Goal: Transaction & Acquisition: Book appointment/travel/reservation

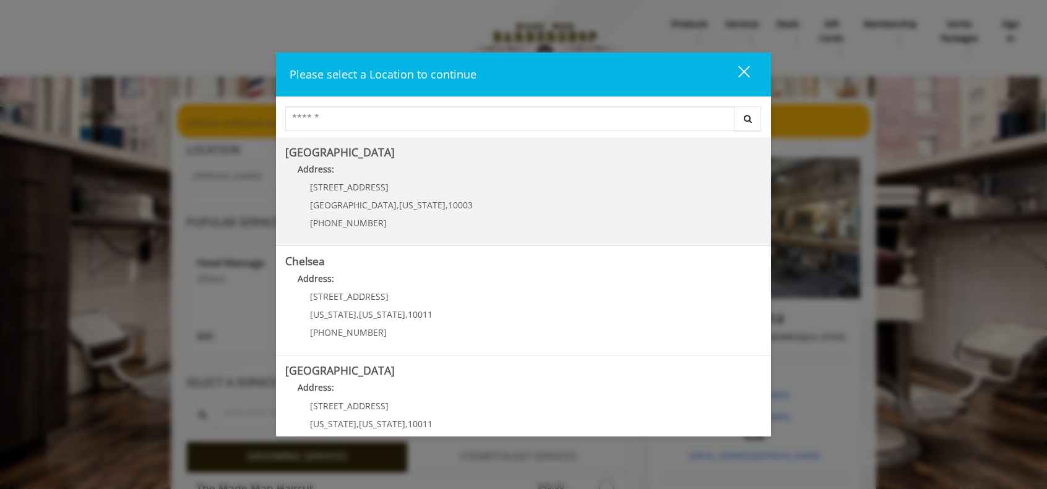
click at [379, 156] on h5 "[GEOGRAPHIC_DATA]" at bounding box center [523, 153] width 476 height 12
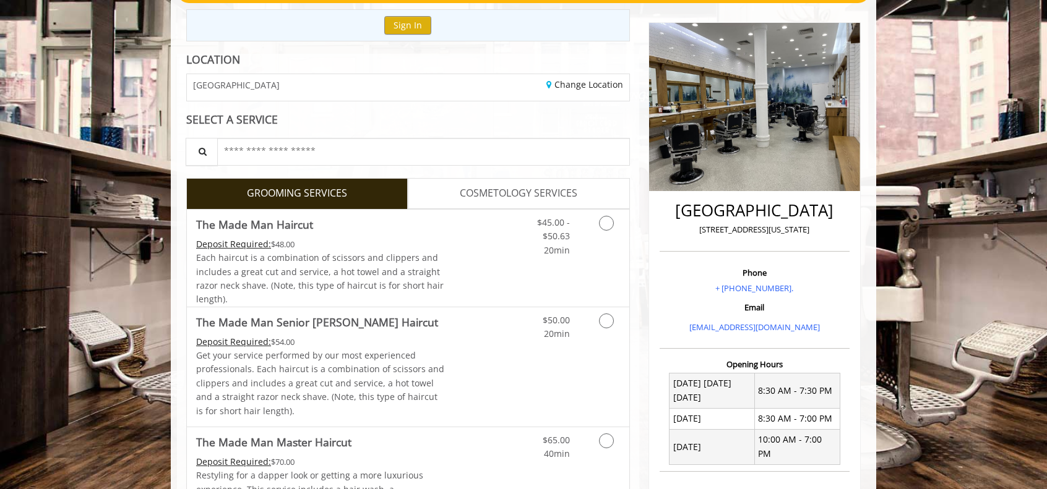
scroll to position [136, 0]
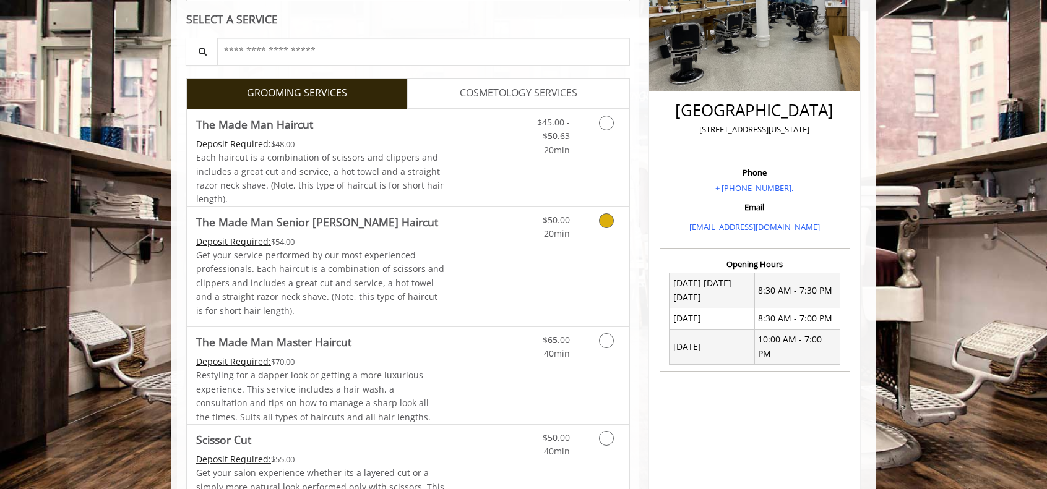
click at [494, 239] on link "Discounted Price" at bounding box center [482, 266] width 74 height 119
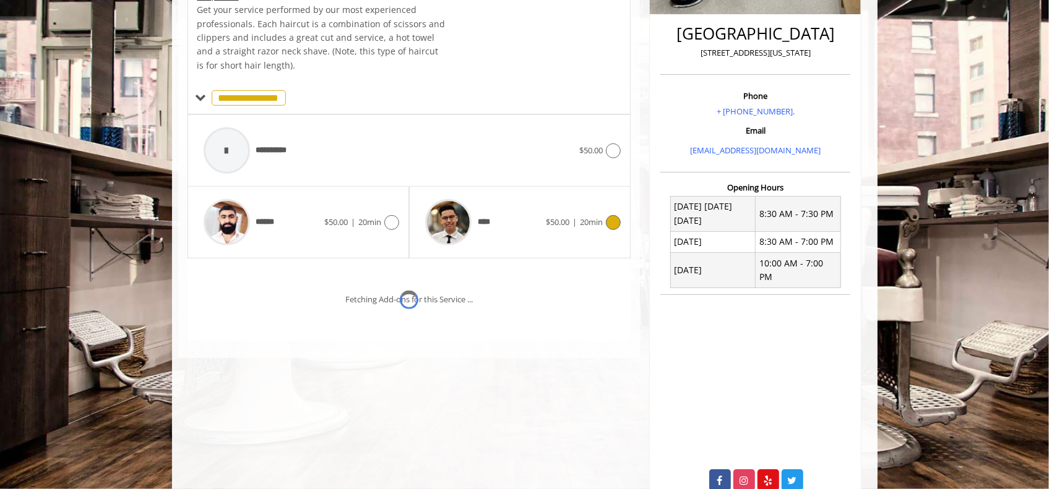
scroll to position [335, 0]
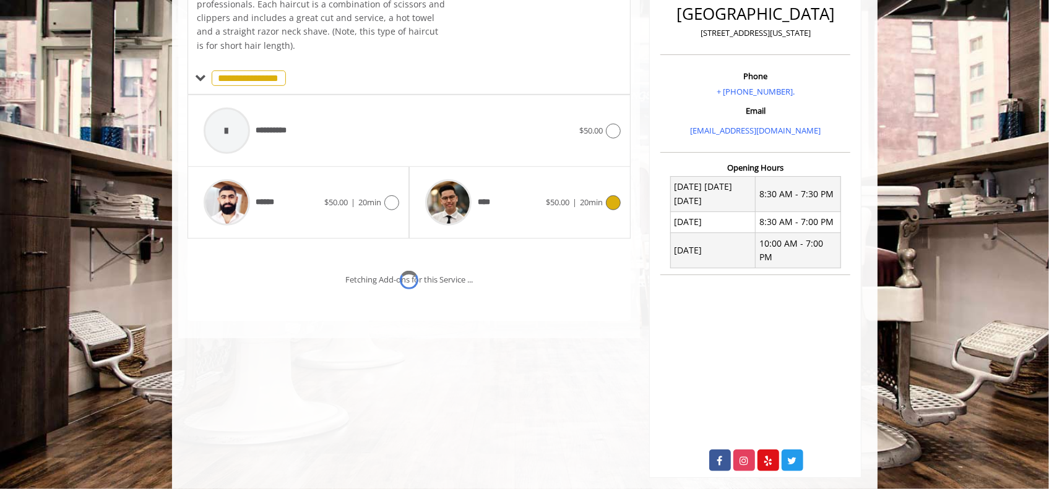
click at [494, 239] on div "**********" at bounding box center [409, 131] width 444 height 380
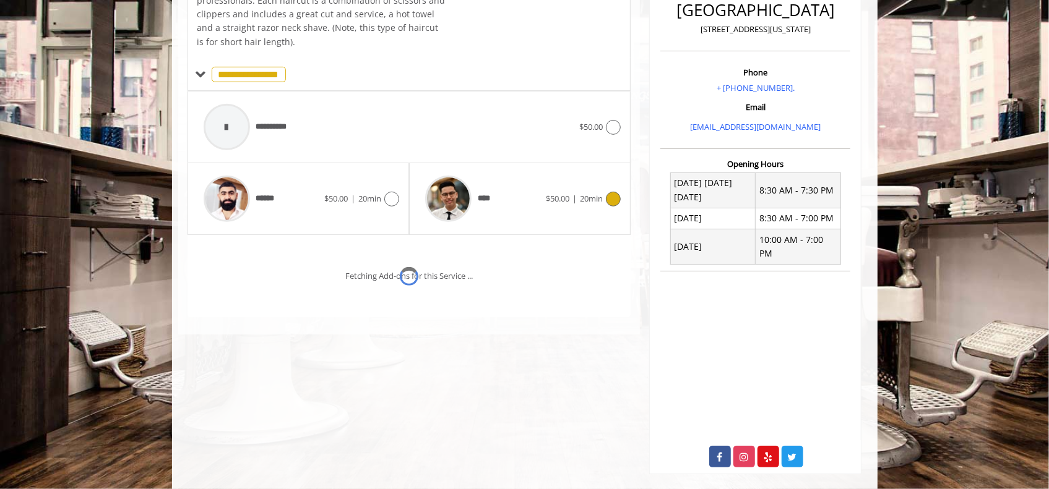
click at [494, 239] on div "Fetching Add-ons for this Service ..." at bounding box center [409, 276] width 444 height 82
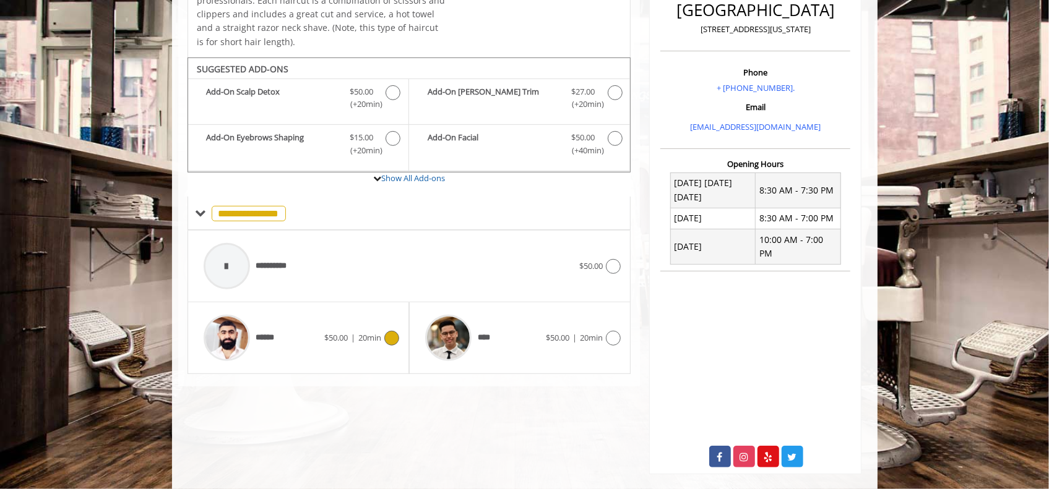
click at [330, 349] on div "****** $50.00 | 20min" at bounding box center [298, 338] width 202 height 59
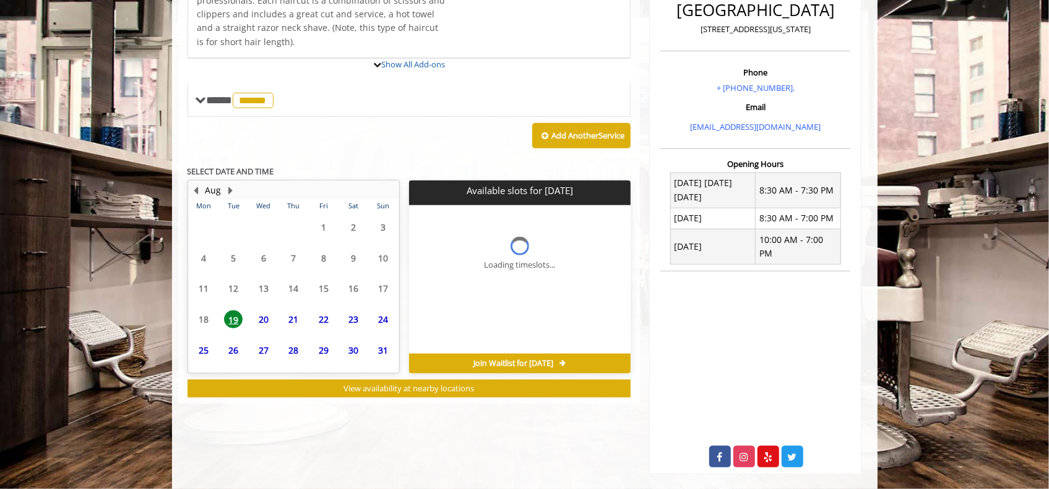
click at [330, 349] on span "29" at bounding box center [323, 351] width 19 height 18
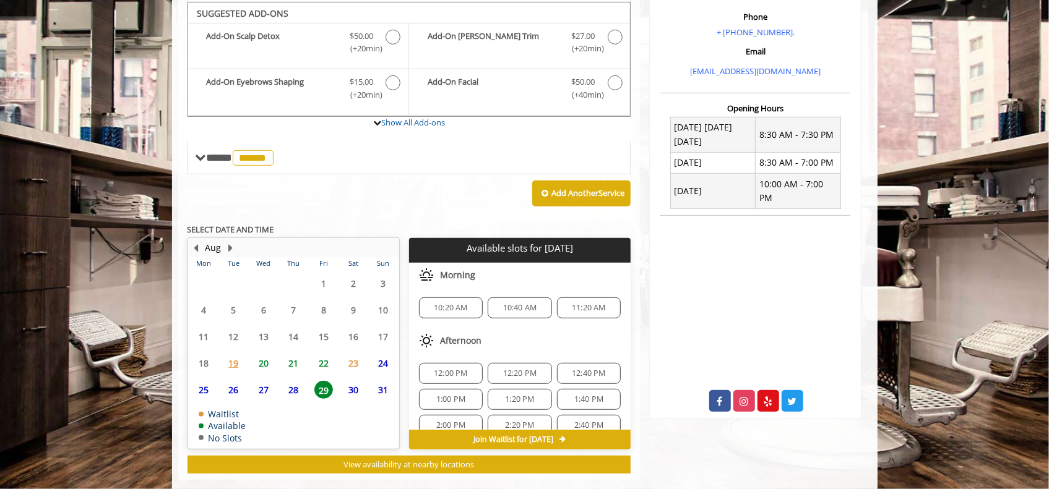
scroll to position [410, 0]
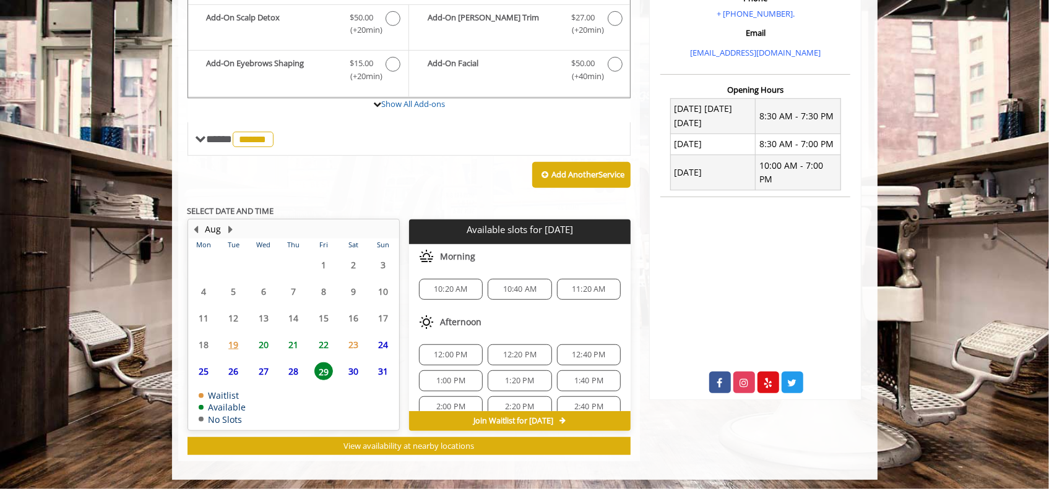
click at [259, 343] on span "20" at bounding box center [263, 345] width 19 height 18
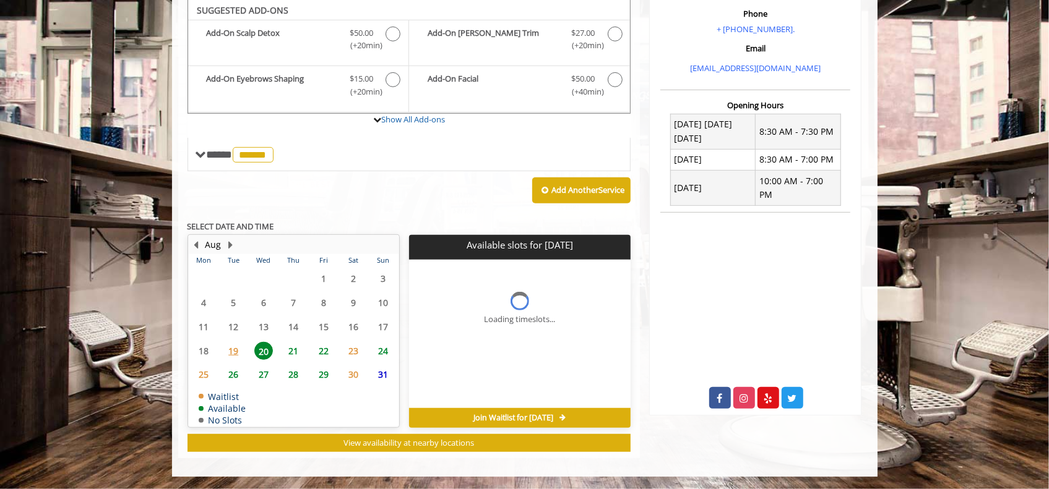
scroll to position [391, 0]
